Goal: Information Seeking & Learning: Learn about a topic

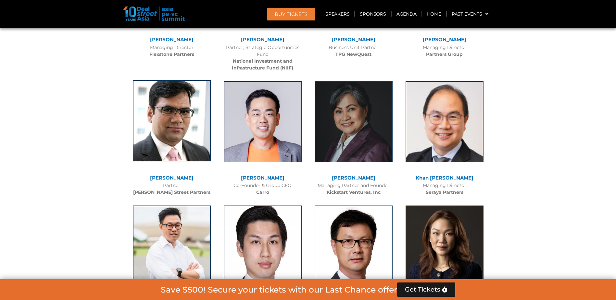
scroll to position [1493, 0]
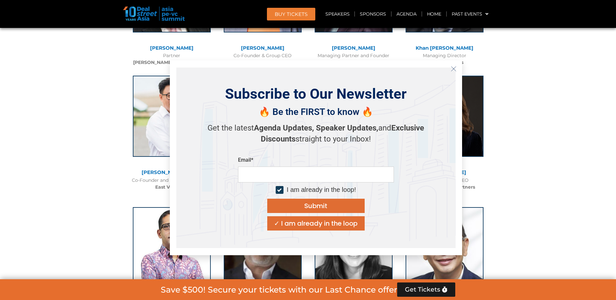
click at [453, 69] on line "Close" at bounding box center [453, 69] width 5 height 5
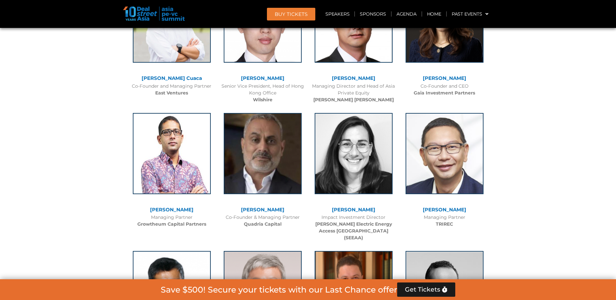
scroll to position [1591, 0]
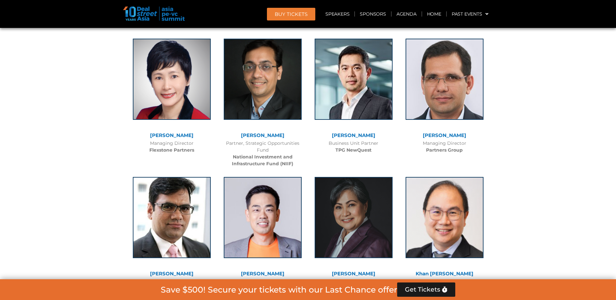
scroll to position [1523, 0]
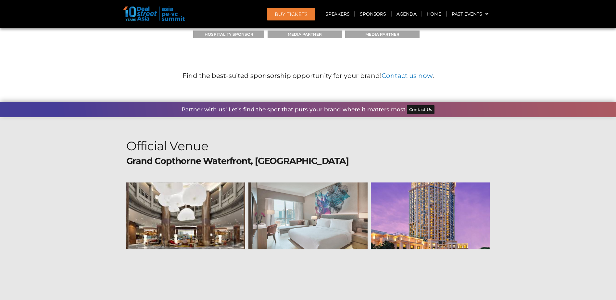
scroll to position [6863, 0]
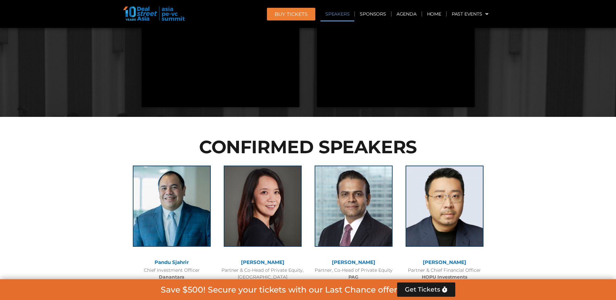
scroll to position [757, 0]
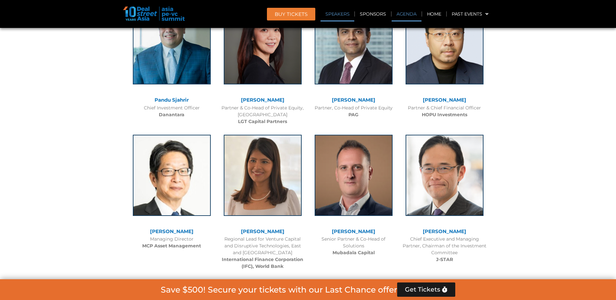
click at [405, 16] on link "Agenda" at bounding box center [406, 13] width 30 height 15
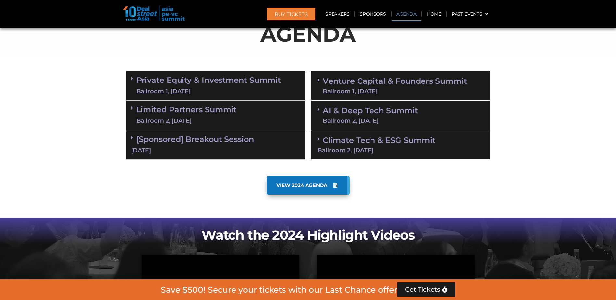
scroll to position [340, 0]
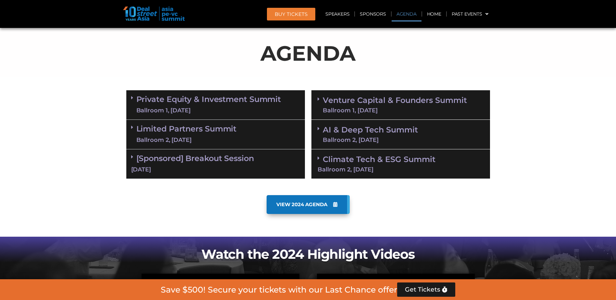
click at [210, 106] on link "Private Equity & Investment Summit Ballroom 1, [DATE]" at bounding box center [208, 104] width 145 height 19
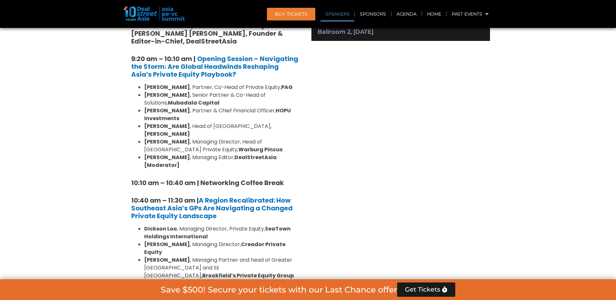
scroll to position [372, 0]
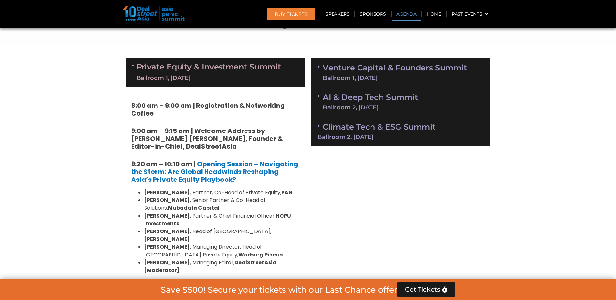
click at [240, 63] on link "Private Equity & Investment Summit Ballroom 1, [DATE]" at bounding box center [208, 72] width 145 height 19
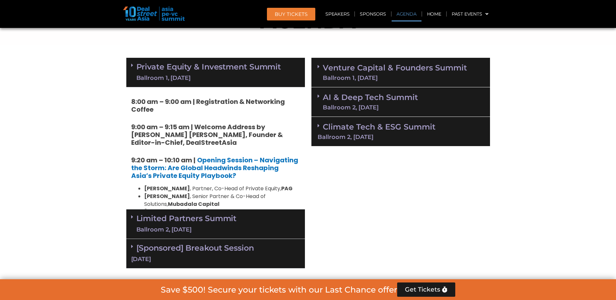
click at [375, 67] on link "Venture Capital & Founders​ Summit Ballroom 1, [DATE]" at bounding box center [395, 72] width 144 height 17
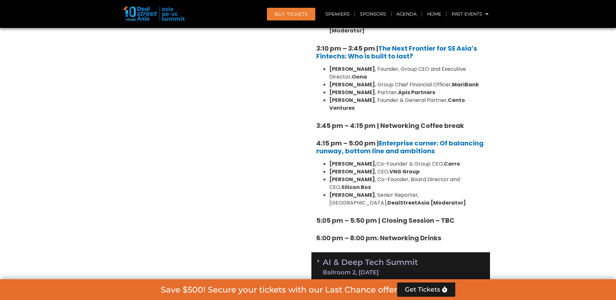
scroll to position [1054, 0]
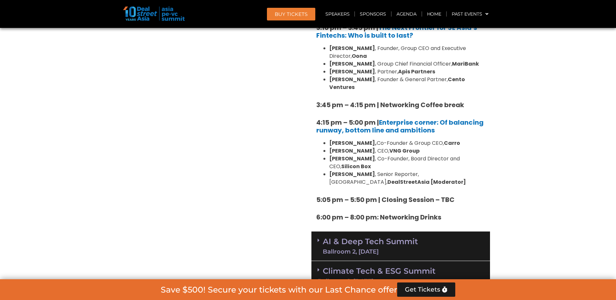
click at [329, 238] on link "AI & Deep Tech Summit Ballroom 2, [DATE]" at bounding box center [370, 246] width 95 height 17
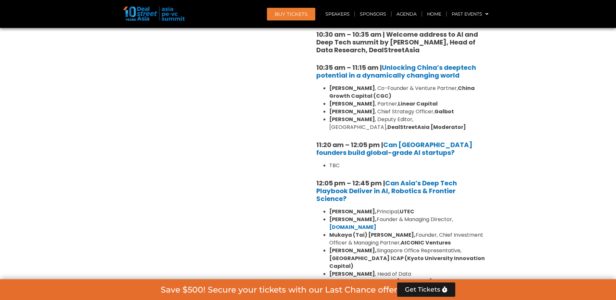
scroll to position [1346, 0]
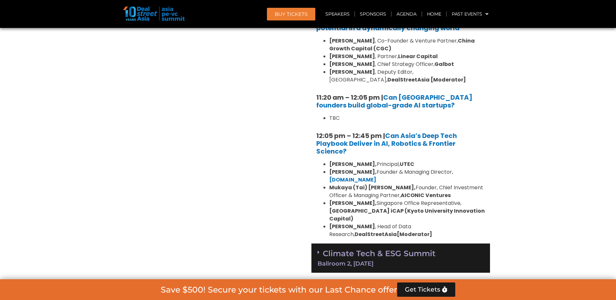
click at [331, 249] on link "Climate Tech & ESG Summit Ballroom 2, [DATE]" at bounding box center [400, 258] width 166 height 18
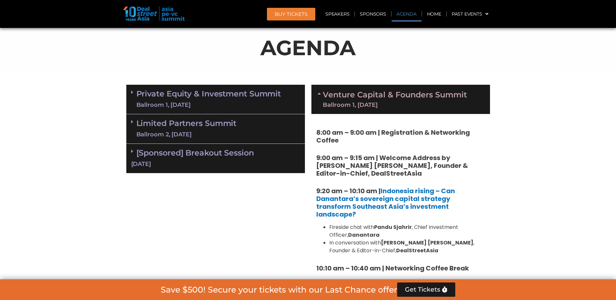
scroll to position [372, 0]
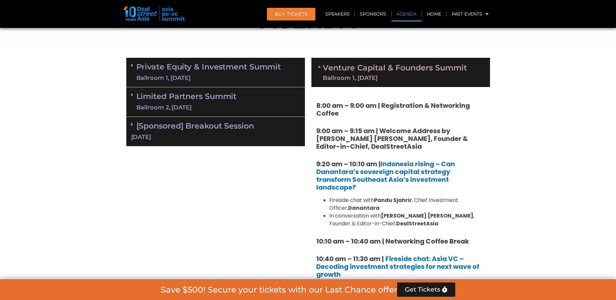
click at [204, 118] on div "[Sponsored] Breakout Session [DATE]" at bounding box center [215, 132] width 179 height 30
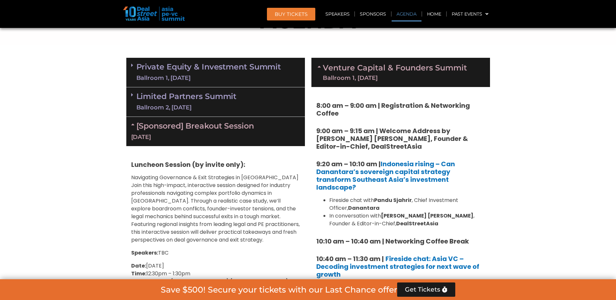
click at [201, 100] on link "Limited Partners [GEOGRAPHIC_DATA] 2, [DATE]" at bounding box center [186, 101] width 100 height 19
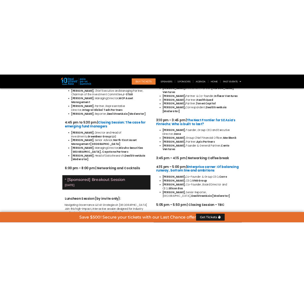
scroll to position [1151, 0]
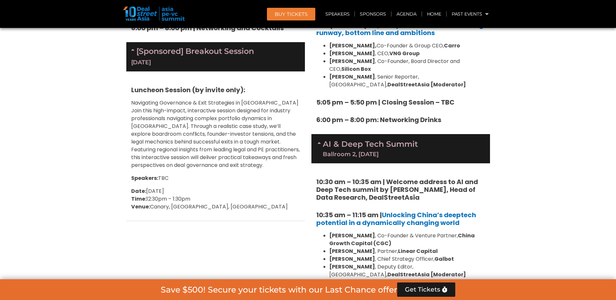
click at [250, 199] on div "Private Equity & Investment Summit Ballroom 1, [DATE] 8:00 am – 9:00 am | Regis…" at bounding box center [215, 119] width 185 height 1688
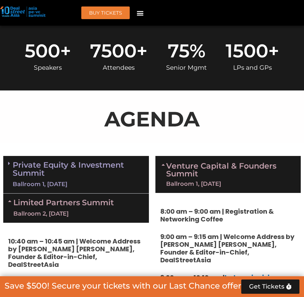
scroll to position [307, 0]
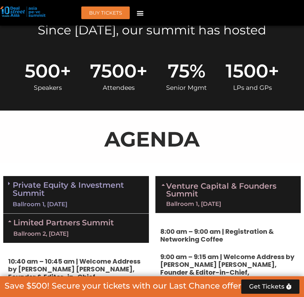
click at [23, 219] on link "Limited Partners [GEOGRAPHIC_DATA] 2, [DATE]" at bounding box center [63, 228] width 100 height 19
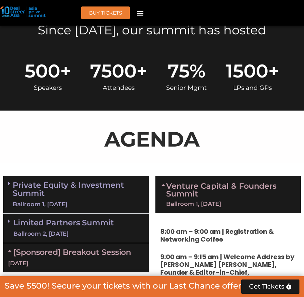
click at [36, 201] on div "Ballroom 1, [DATE]" at bounding box center [78, 205] width 131 height 8
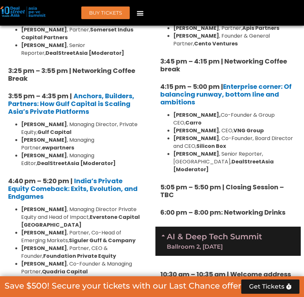
scroll to position [1163, 0]
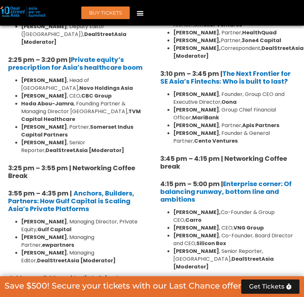
click at [58, 249] on li "[PERSON_NAME] , Managing Editor, DealStreetAsia [Moderator]" at bounding box center [82, 257] width 123 height 16
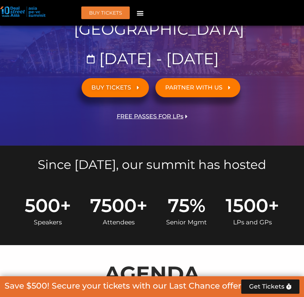
scroll to position [75, 0]
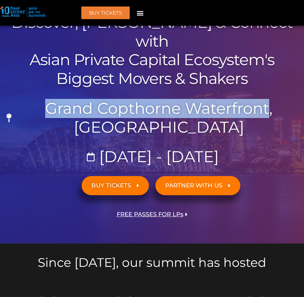
drag, startPoint x: 47, startPoint y: 88, endPoint x: 269, endPoint y: 91, distance: 222.1
click at [269, 99] on span "Grand Copthorne Waterfront, [GEOGRAPHIC_DATA]​" at bounding box center [157, 117] width 285 height 37
drag, startPoint x: 269, startPoint y: 91, endPoint x: 238, endPoint y: 89, distance: 30.9
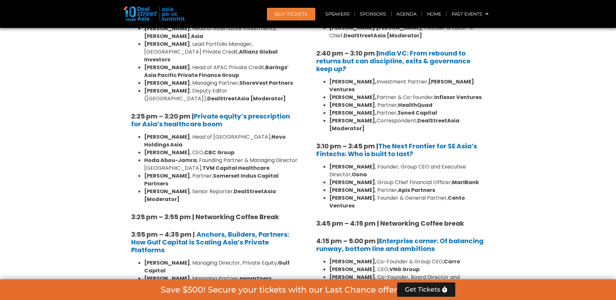
scroll to position [935, 0]
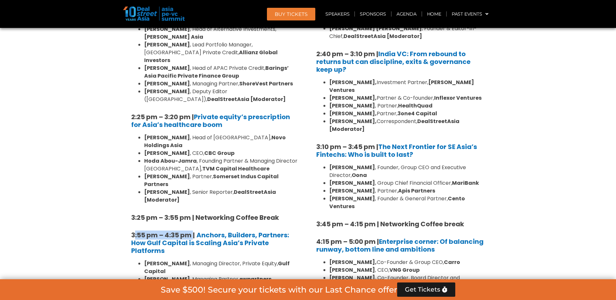
drag, startPoint x: 147, startPoint y: 141, endPoint x: 193, endPoint y: 140, distance: 46.4
click at [193, 230] on strong "3:55 pm – 4:35 pm |" at bounding box center [163, 234] width 64 height 9
drag, startPoint x: 193, startPoint y: 140, endPoint x: 123, endPoint y: 142, distance: 70.5
drag, startPoint x: 126, startPoint y: 139, endPoint x: 191, endPoint y: 136, distance: 65.3
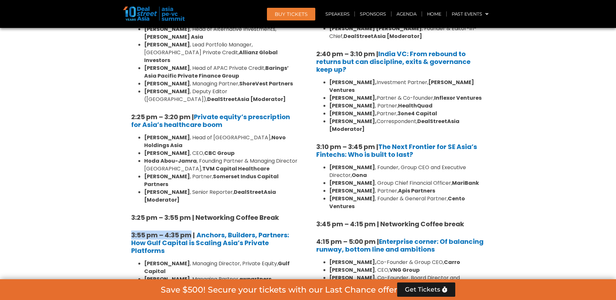
copy strong "3:55 pm – 4:35 pm"
click at [225, 231] on h5 "3:55 pm – 4:35 pm | Anchors, Builders, Partners: How Gulf Capital is Scaling As…" at bounding box center [215, 242] width 169 height 23
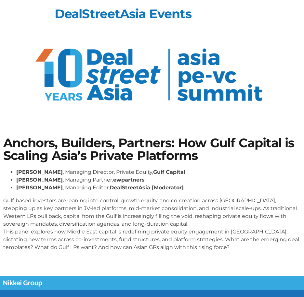
click at [145, 196] on div "Shantanu Mukerji , Managing Director, Private Equity, Gulf Capital Cliff Chau ,…" at bounding box center [151, 209] width 297 height 83
click at [153, 207] on p "Gulf-based investors are leaning into control, growth equity, and co-creation a…" at bounding box center [151, 224] width 297 height 55
click at [168, 163] on div "Anchors, Builders, Partners: How Gulf Capital is Scaling Asia’s Private Platfor…" at bounding box center [152, 197] width 304 height 126
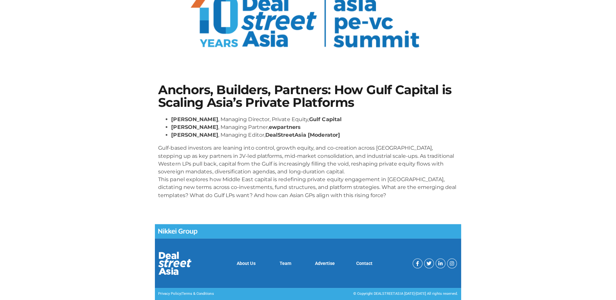
scroll to position [49, 0]
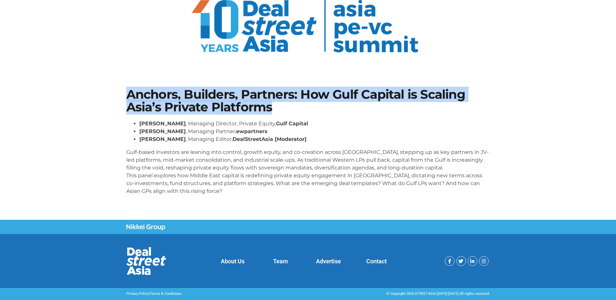
drag, startPoint x: 123, startPoint y: 96, endPoint x: 295, endPoint y: 105, distance: 172.6
click at [295, 105] on section "Anchors, Builders, Partners: How Gulf Capital is Scaling Asia’s Private Platfor…" at bounding box center [308, 144] width 616 height 151
copy h1 "Anchors, Builders, Partners: How Gulf Capital is Scaling Asia’s Private Platfor…"
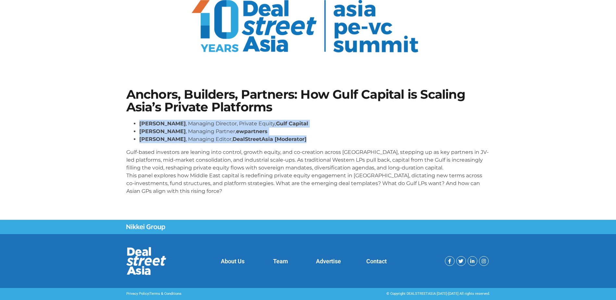
drag, startPoint x: 138, startPoint y: 120, endPoint x: 327, endPoint y: 141, distance: 190.4
click at [303, 141] on ul "Shantanu Mukerji , Managing Director, Private Equity, Gulf Capital Cliff Chau ,…" at bounding box center [308, 131] width 364 height 23
copy ul "Shantanu Mukerji , Managing Director, Private Equity, Gulf Capital Cliff Chau ,…"
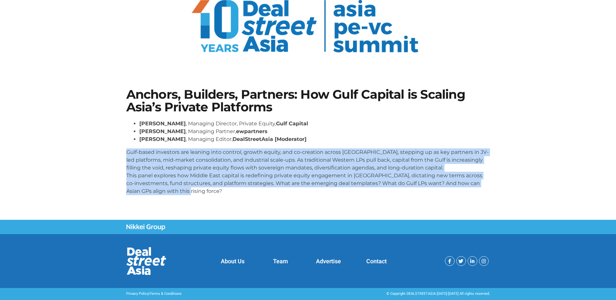
drag, startPoint x: 195, startPoint y: 194, endPoint x: 101, endPoint y: 152, distance: 103.6
click at [101, 152] on section "Anchors, Builders, Partners: How Gulf Capital is Scaling Asia’s Private Platfor…" at bounding box center [308, 144] width 616 height 151
copy p "Gulf-based investors are leaning into control, growth equity, and co-creation a…"
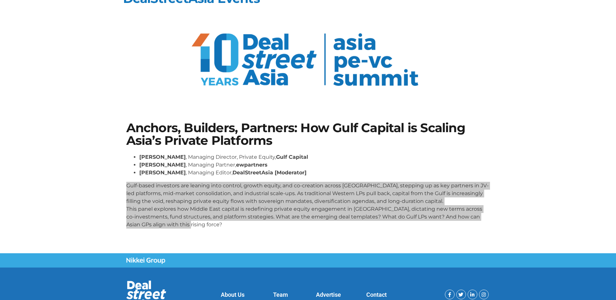
scroll to position [0, 0]
